Goal: Check status: Check status

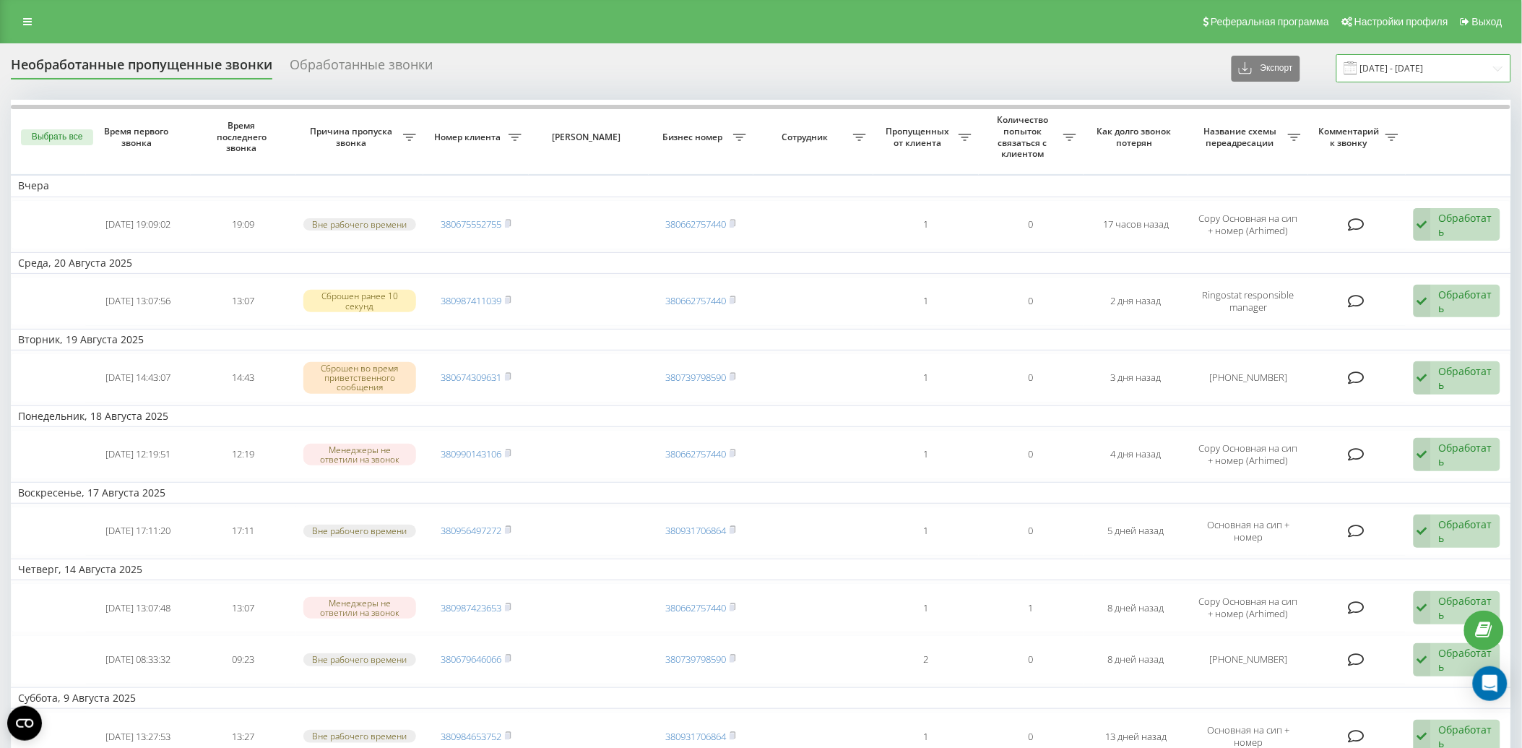
click at [1462, 60] on input "[DATE] - [DATE]" at bounding box center [1424, 68] width 175 height 28
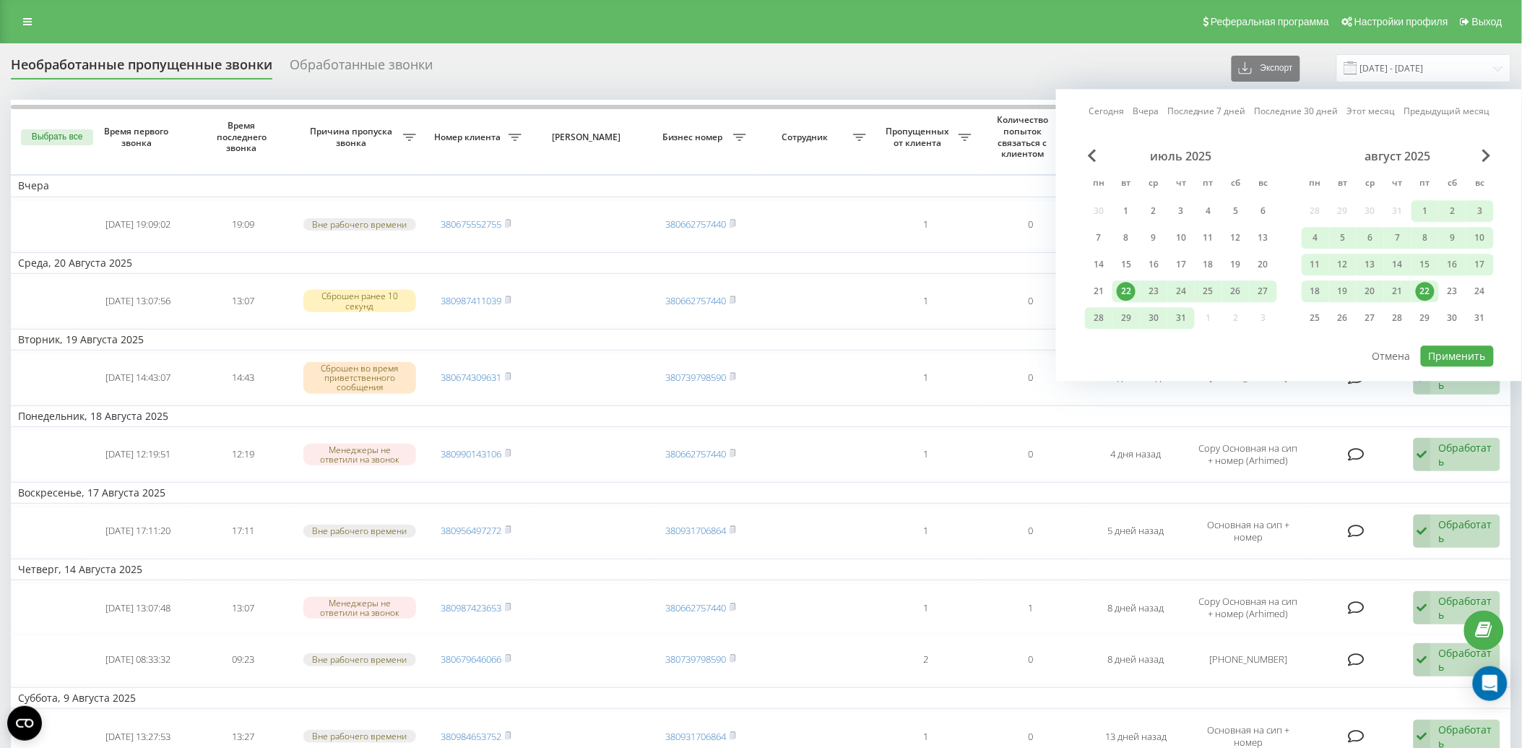
click at [1428, 293] on div "22" at bounding box center [1425, 291] width 19 height 19
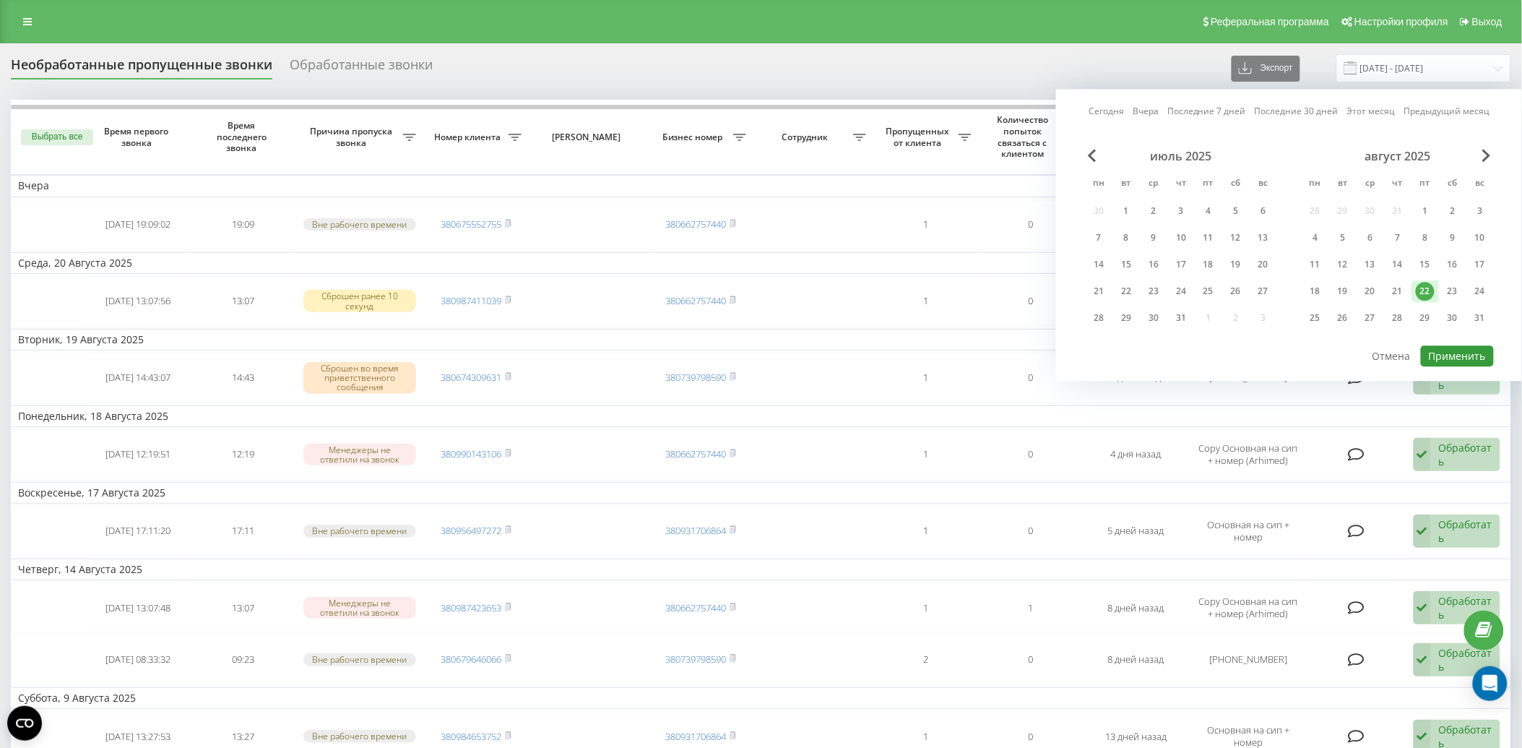
click at [1441, 353] on button "Применить" at bounding box center [1457, 355] width 73 height 21
type input "22.08.2025 - 22.08.2025"
